Goal: Find specific page/section: Find specific page/section

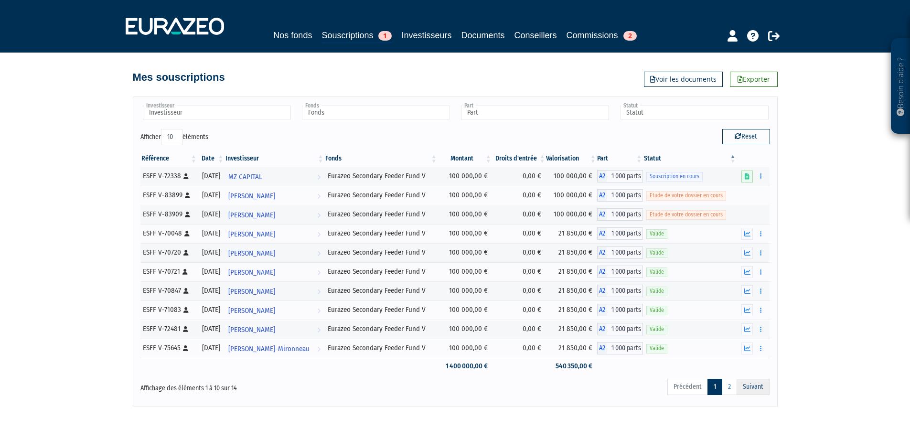
click at [749, 390] on link "Suivant" at bounding box center [753, 387] width 33 height 16
click at [729, 391] on link "2" at bounding box center [729, 387] width 15 height 16
click at [725, 388] on link "2" at bounding box center [729, 387] width 15 height 16
click at [728, 388] on link "2" at bounding box center [729, 387] width 15 height 16
click at [716, 393] on link "1" at bounding box center [715, 387] width 15 height 16
